Goal: Task Accomplishment & Management: Manage account settings

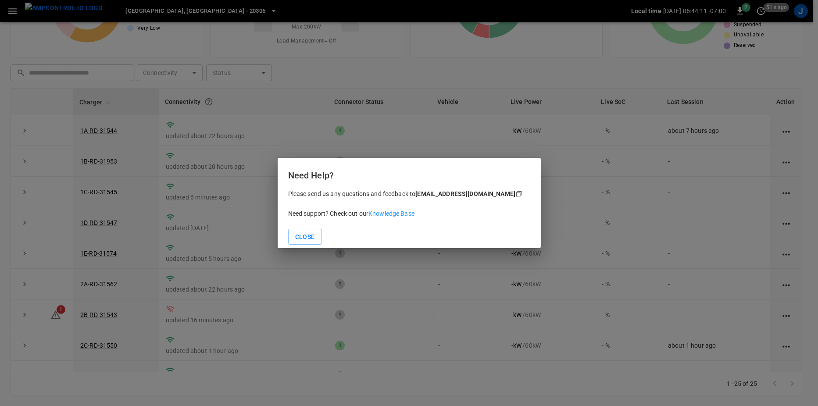
click at [314, 234] on button "Close" at bounding box center [305, 237] width 34 height 16
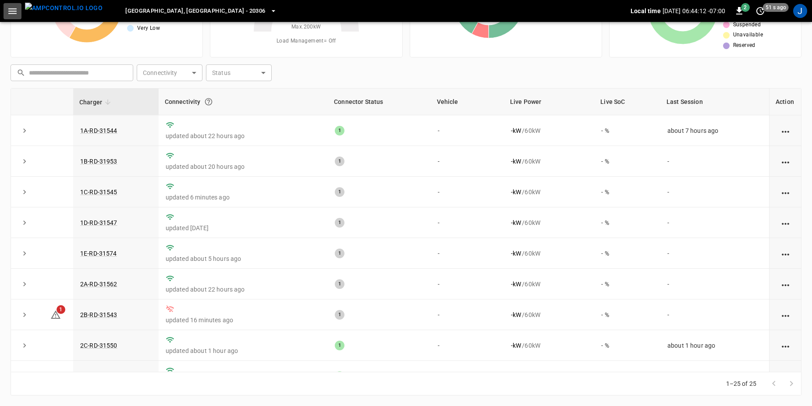
click at [12, 10] on icon "button" at bounding box center [12, 11] width 11 height 11
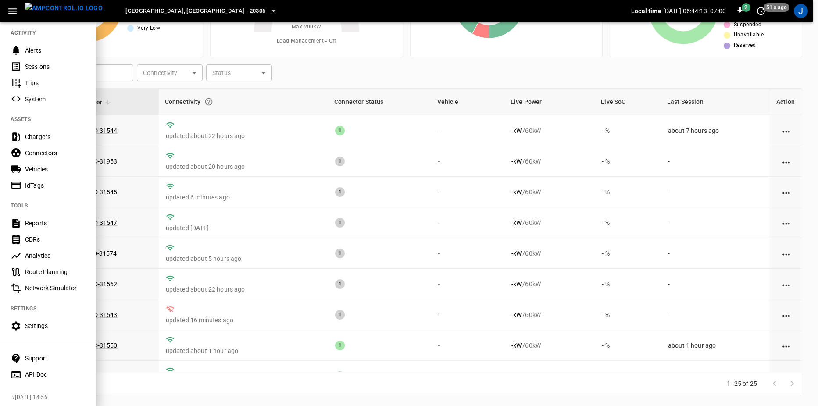
scroll to position [100, 0]
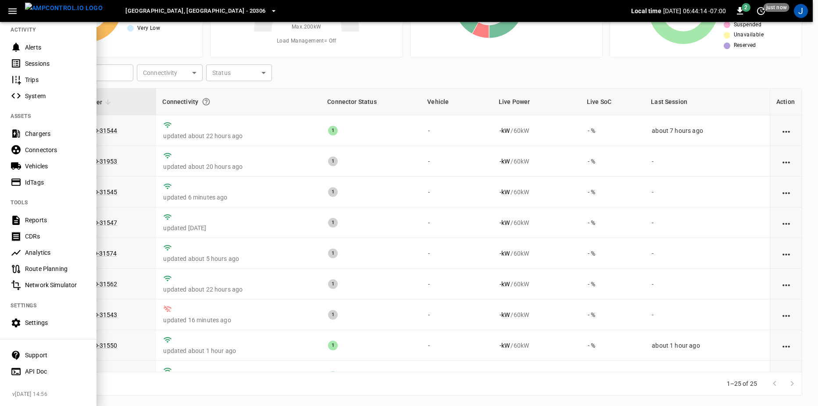
click at [43, 318] on div "Settings" at bounding box center [55, 322] width 61 height 9
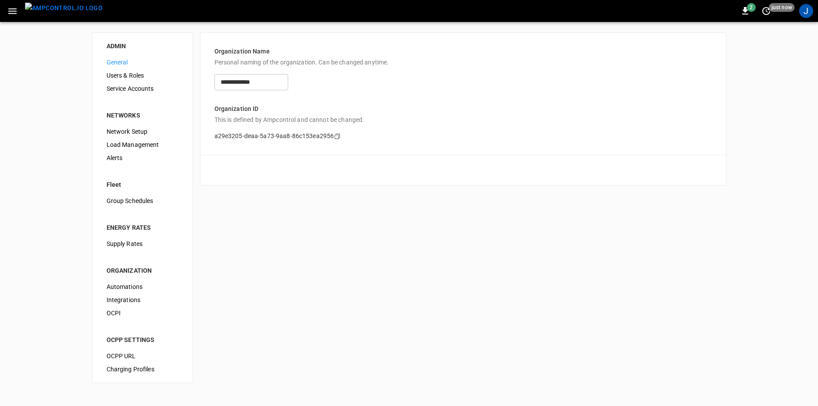
click at [125, 309] on span "OCPI" at bounding box center [143, 313] width 72 height 9
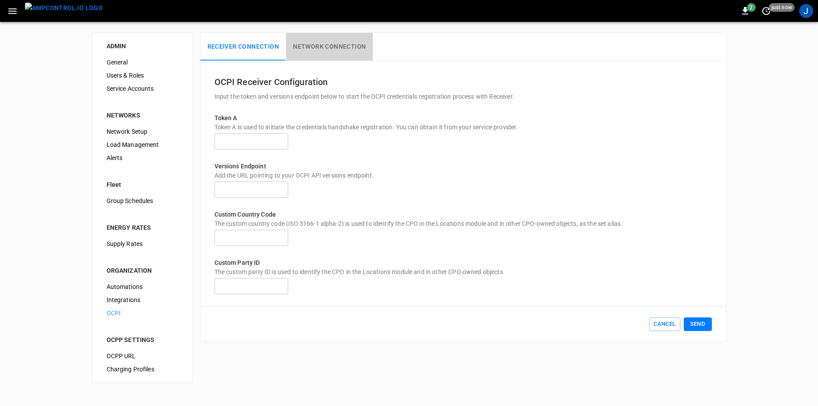
click at [318, 45] on button "Network Connection" at bounding box center [329, 47] width 87 height 28
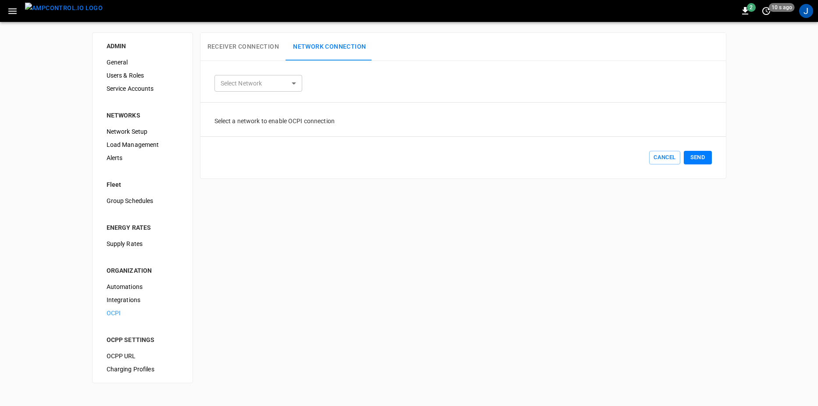
click at [253, 89] on body "2 10 s ago J ADMIN General Users & Roles Service Accounts NETWORKS Network Setu…" at bounding box center [409, 197] width 818 height 394
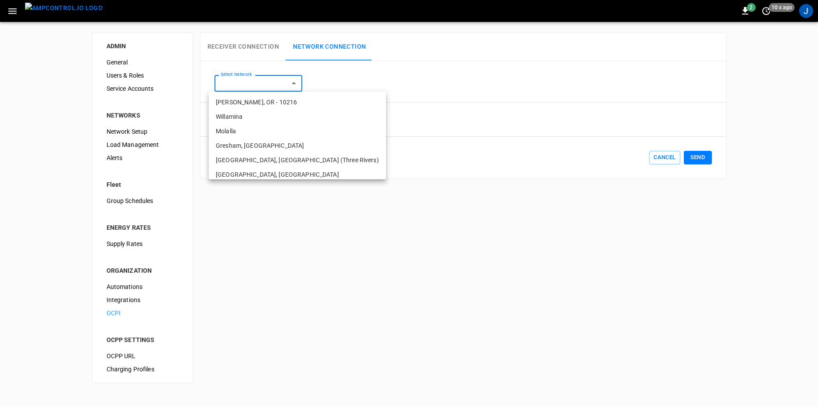
click at [356, 88] on div at bounding box center [409, 203] width 818 height 406
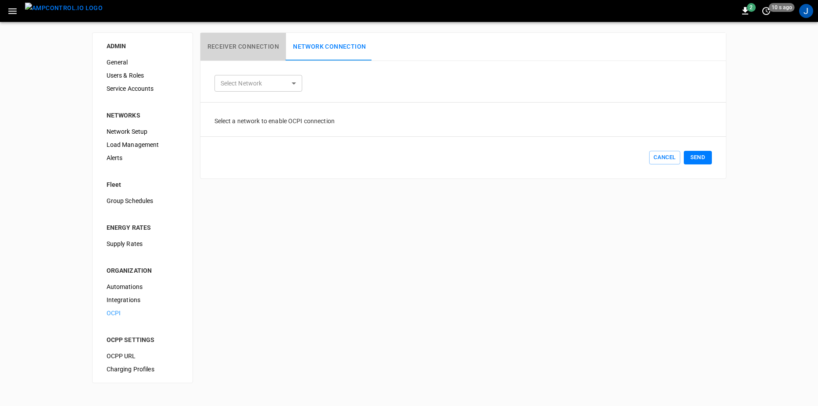
click at [241, 42] on button "Receiver Connection" at bounding box center [243, 47] width 86 height 28
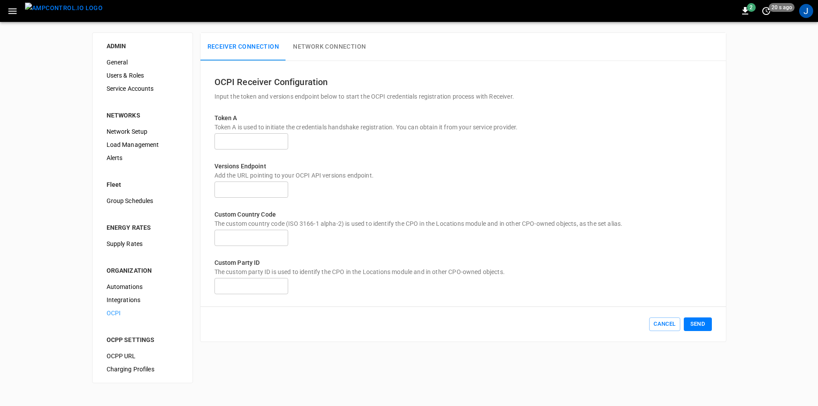
click at [135, 300] on span "Integrations" at bounding box center [143, 300] width 72 height 9
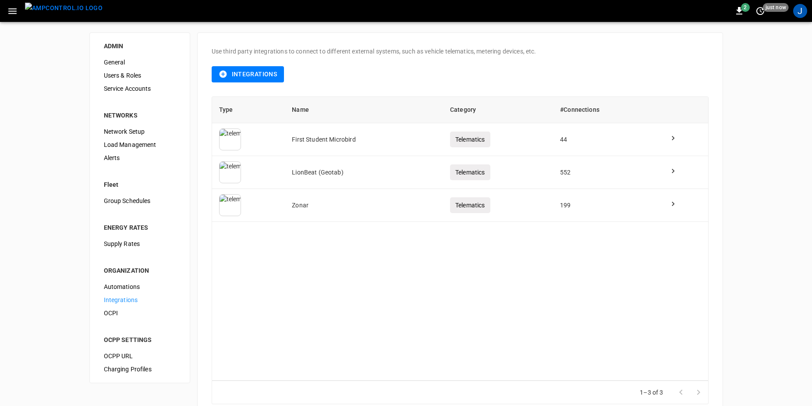
click at [134, 285] on span "Automations" at bounding box center [140, 286] width 72 height 9
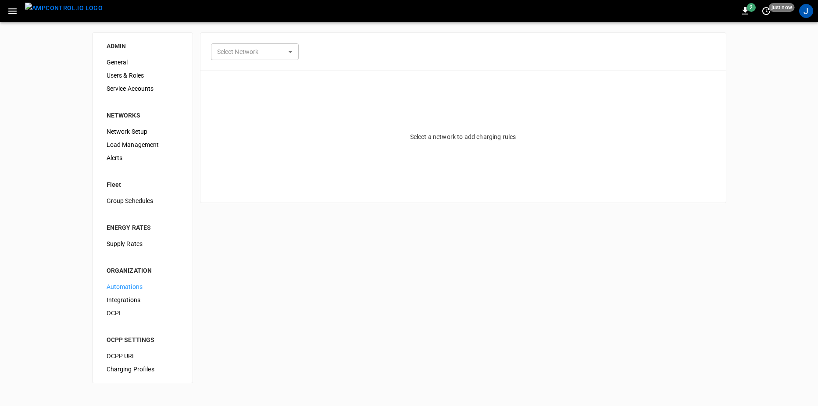
click at [118, 316] on span "OCPI" at bounding box center [143, 313] width 72 height 9
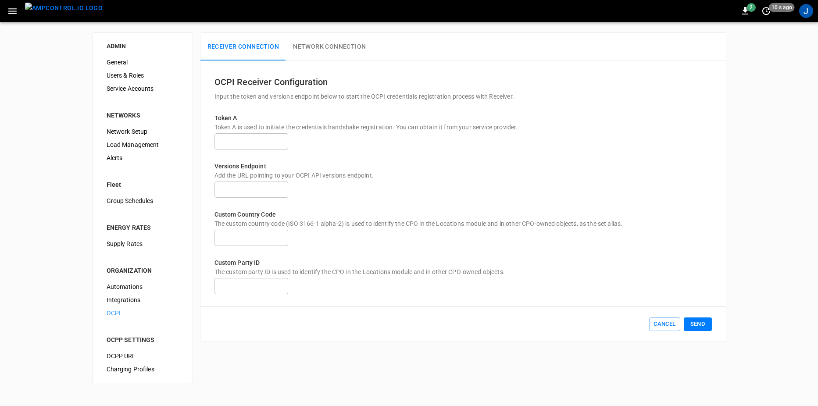
click at [643, 171] on p "Versions Endpoint" at bounding box center [462, 166] width 497 height 9
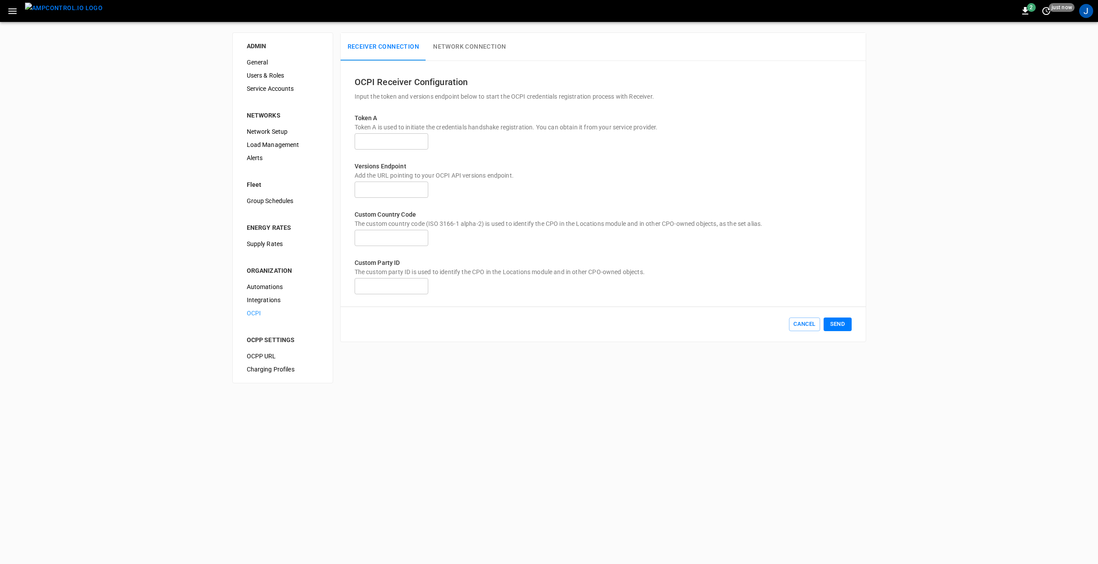
click at [13, 8] on icon "button" at bounding box center [12, 11] width 11 height 11
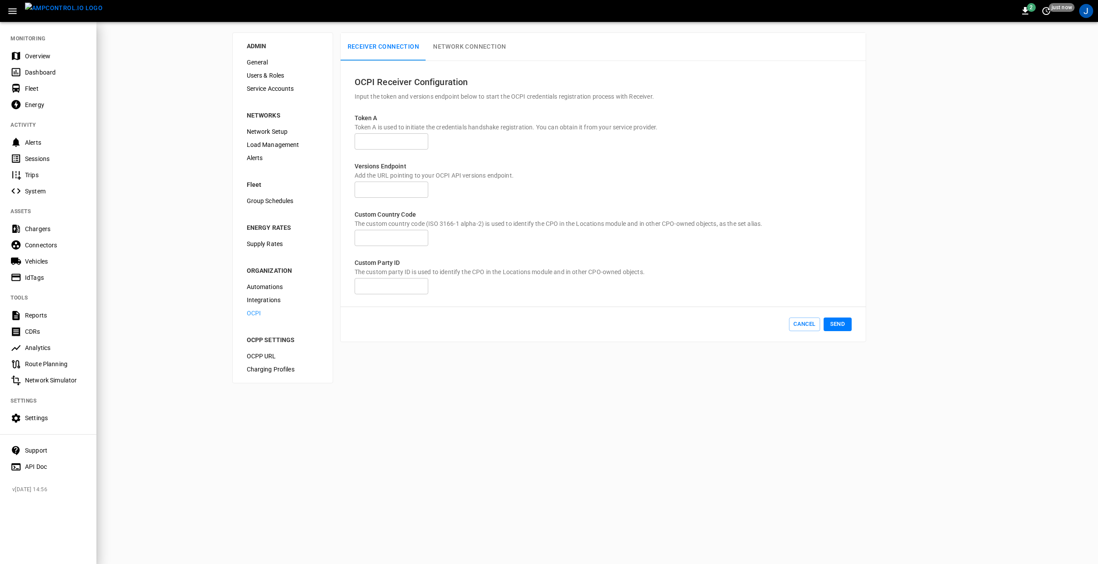
click at [39, 406] on div "Settings" at bounding box center [55, 417] width 61 height 9
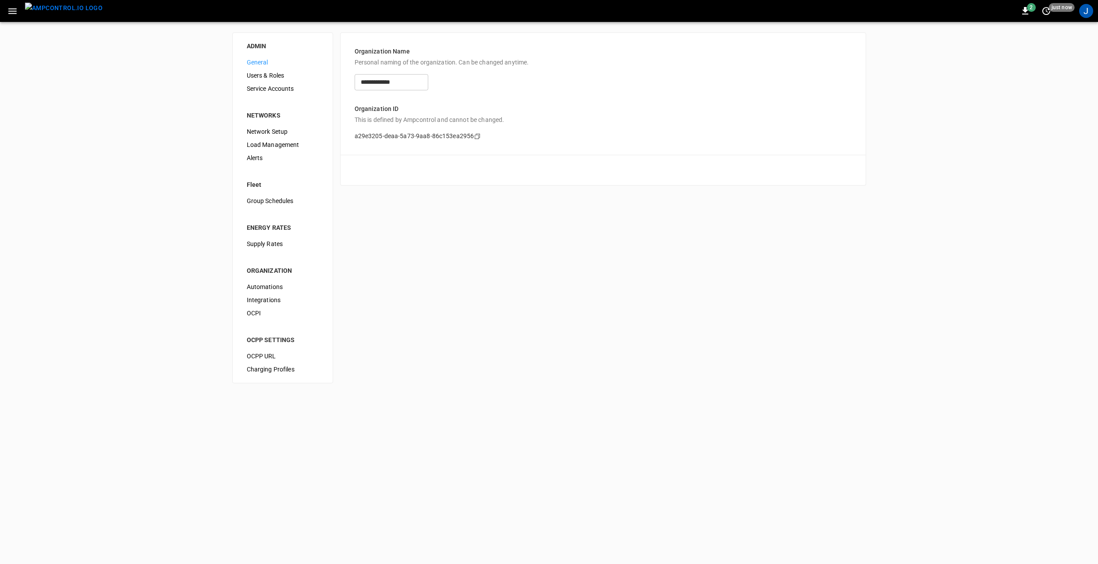
click at [274, 87] on span "Service Accounts" at bounding box center [283, 88] width 72 height 9
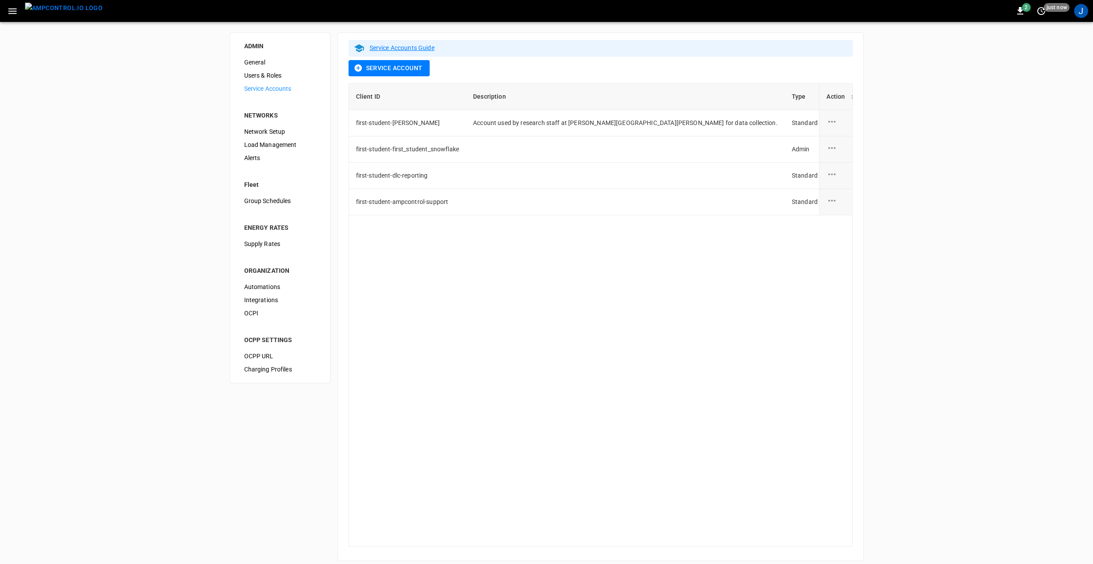
click at [391, 64] on button "Service Account" at bounding box center [389, 68] width 81 height 16
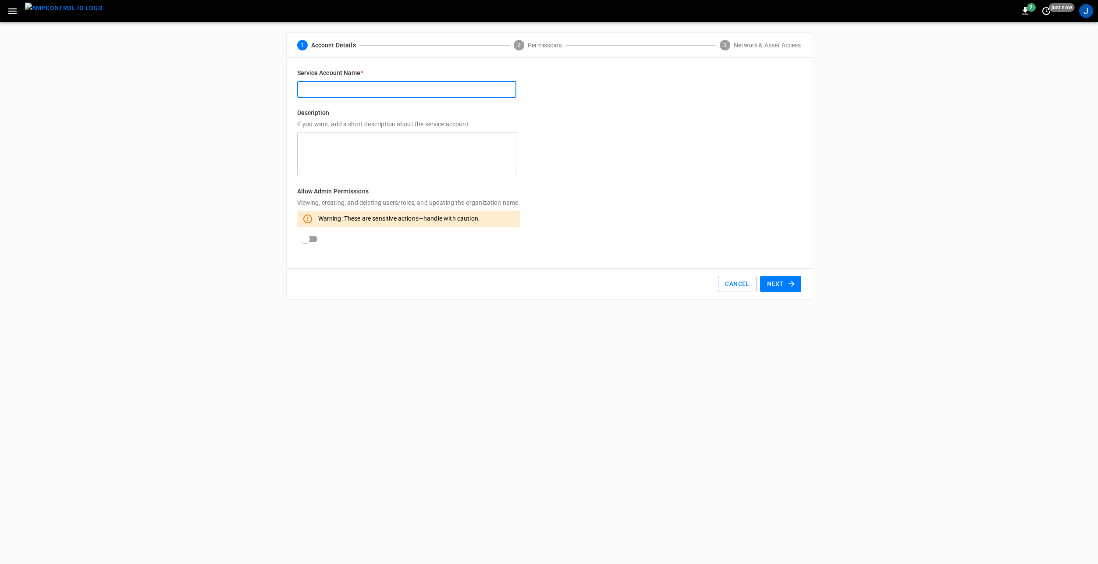
click at [365, 85] on input "text" at bounding box center [406, 90] width 219 height 16
type input "**********"
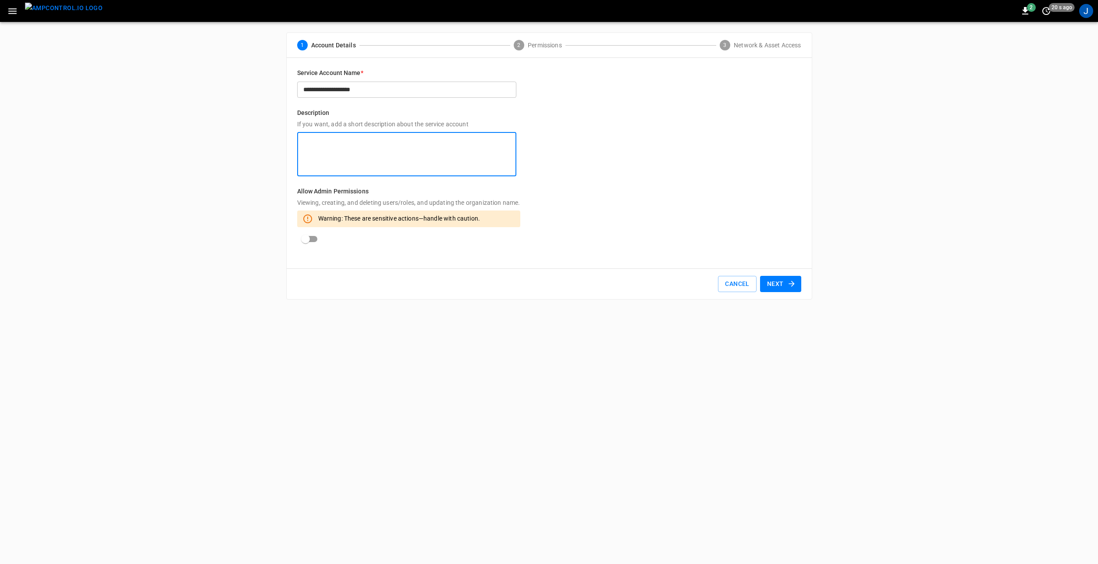
click at [342, 144] on textarea at bounding box center [406, 154] width 207 height 37
click at [790, 283] on icon "button" at bounding box center [791, 283] width 9 height 9
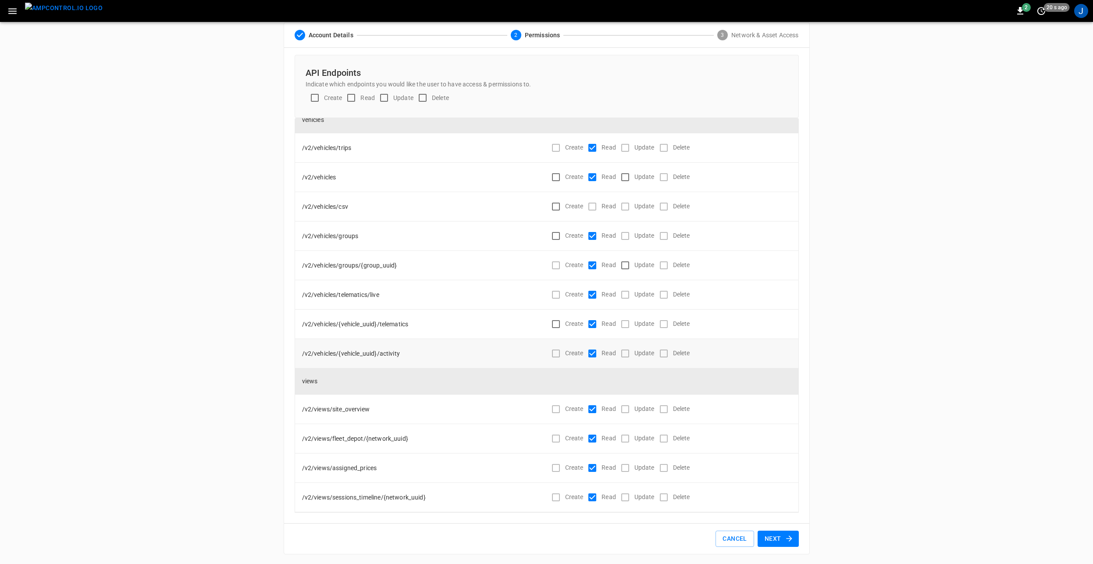
scroll to position [11, 0]
click at [783, 406] on button "Next" at bounding box center [778, 538] width 41 height 16
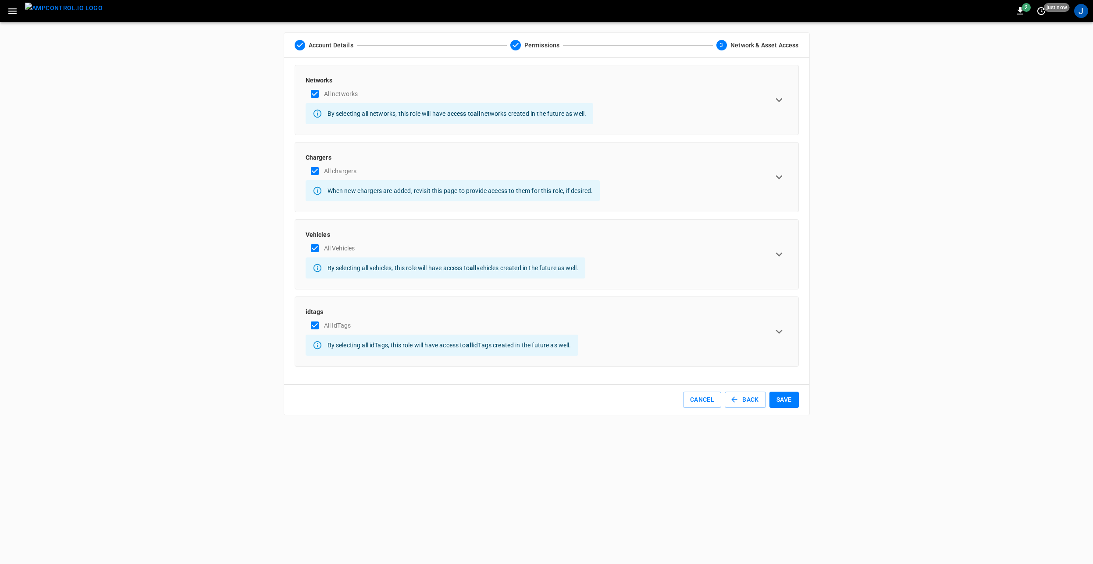
scroll to position [0, 0]
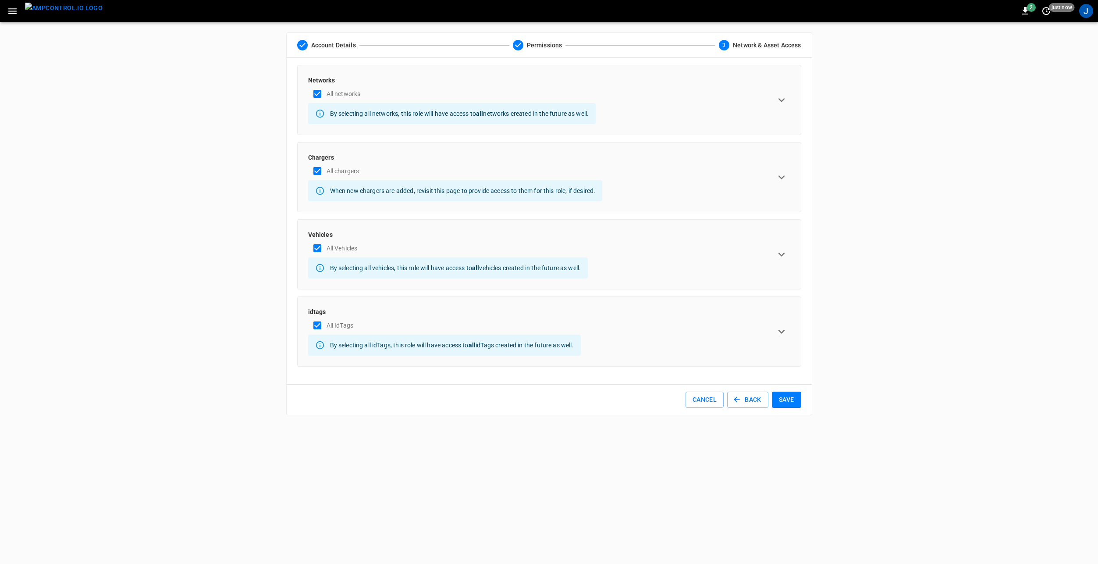
click at [784, 399] on button "Save" at bounding box center [786, 400] width 29 height 16
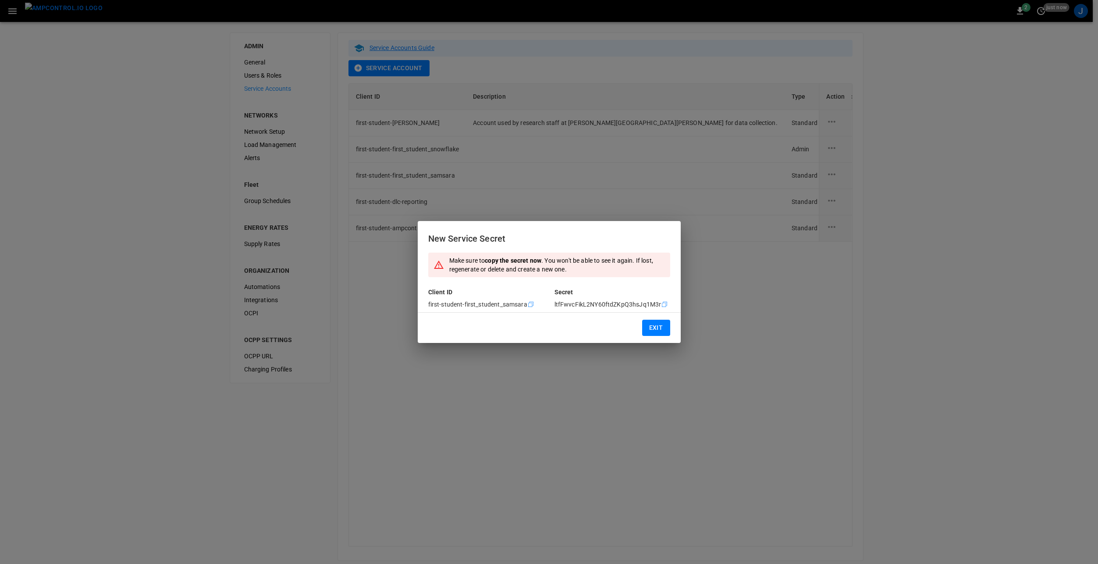
click at [528, 302] on icon "Copy" at bounding box center [530, 304] width 7 height 7
click at [663, 303] on icon "copy" at bounding box center [664, 304] width 5 height 5
click at [658, 331] on button "Exit" at bounding box center [656, 328] width 28 height 16
